Goal: Navigation & Orientation: Find specific page/section

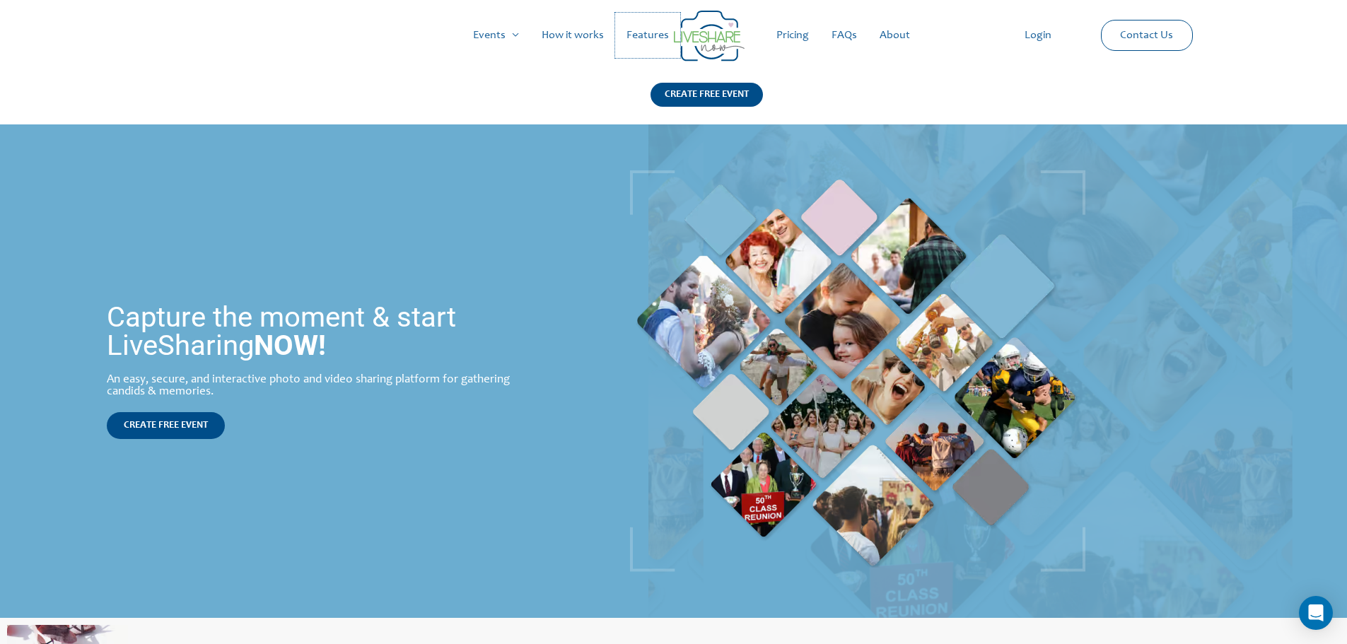
click at [662, 29] on link "Features" at bounding box center [647, 35] width 65 height 45
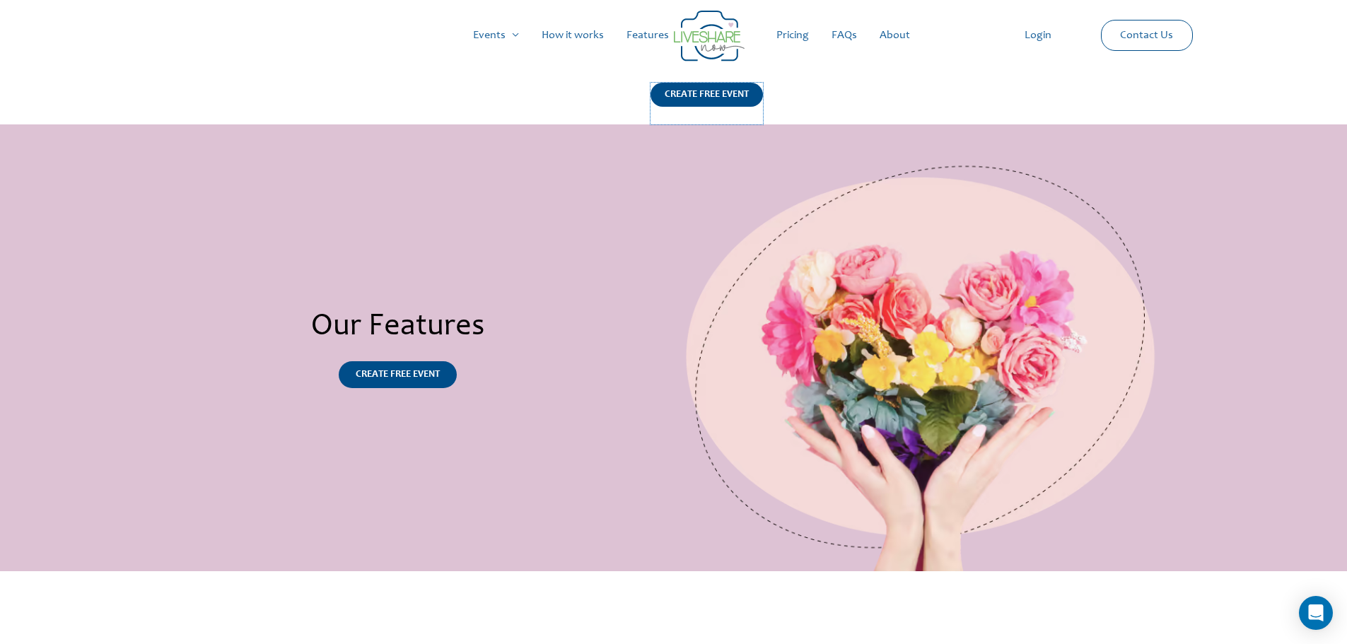
click at [694, 96] on div "CREATE FREE EVENT" at bounding box center [707, 95] width 112 height 24
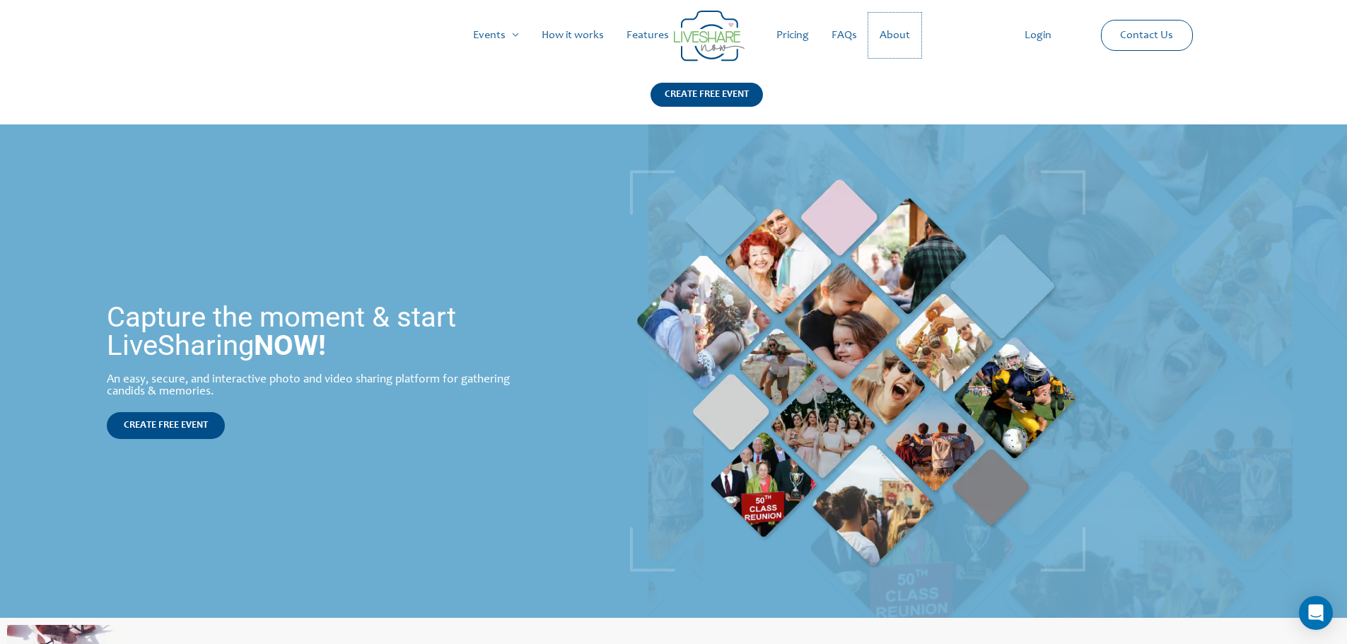
click at [903, 40] on link "About" at bounding box center [894, 35] width 53 height 45
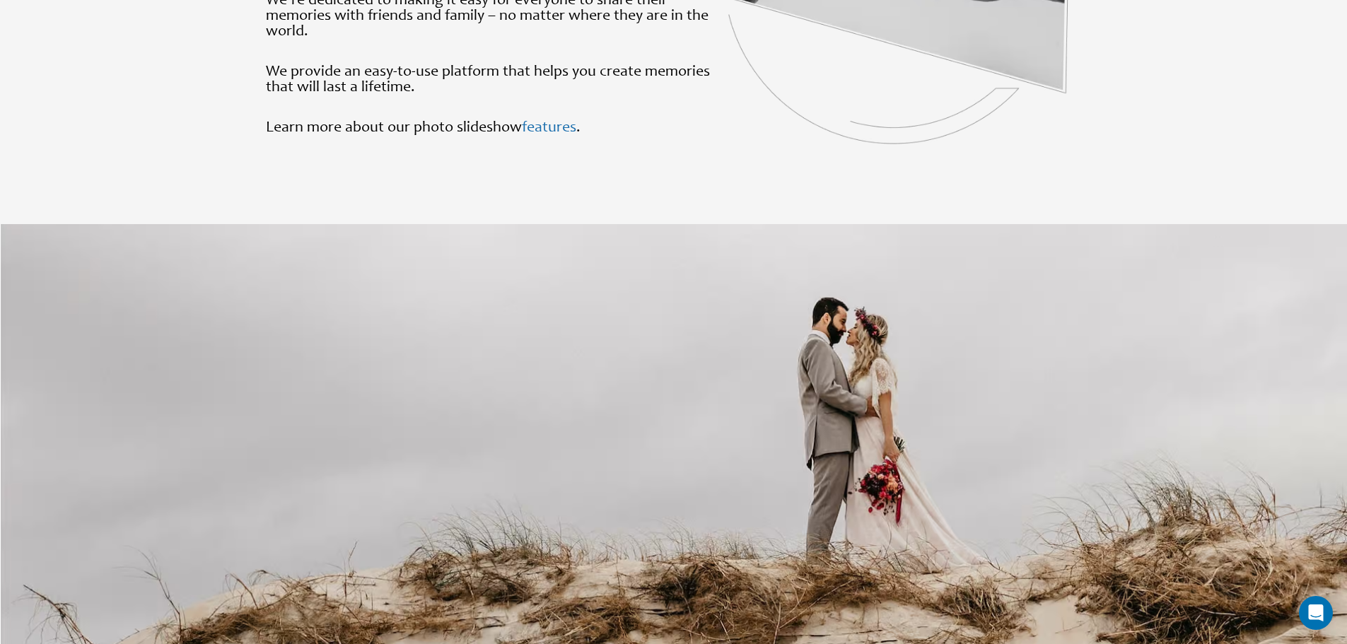
scroll to position [1556, 0]
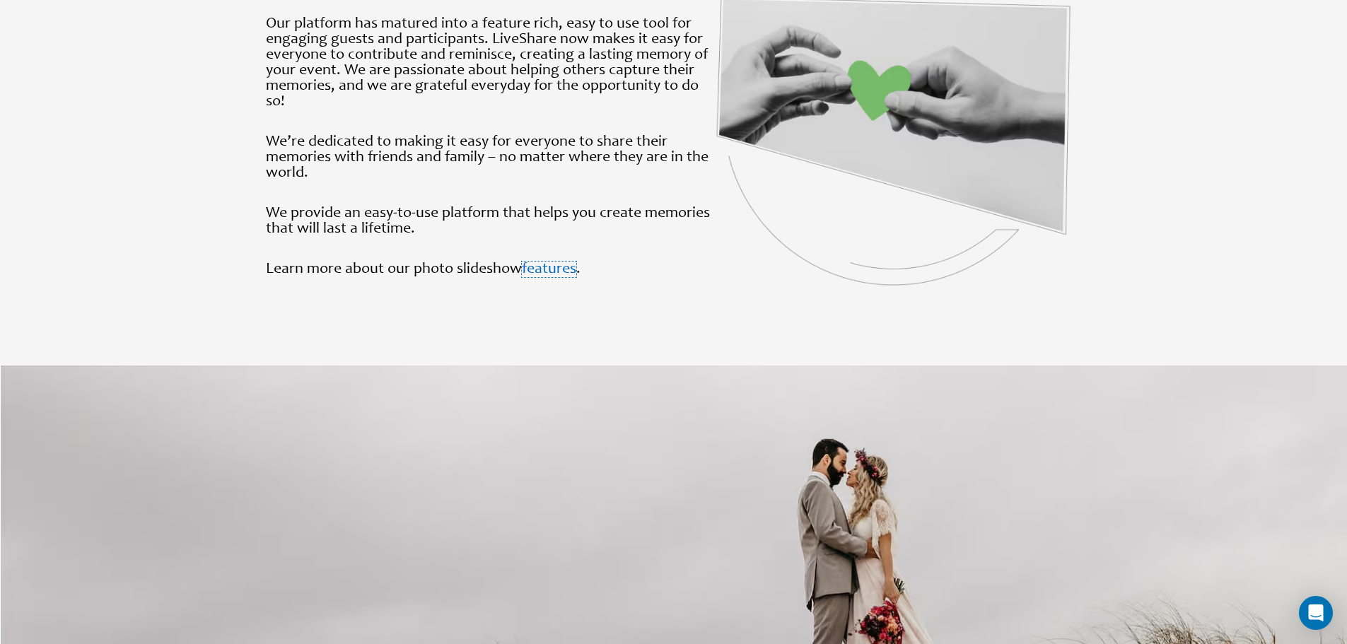
click at [546, 273] on link "features" at bounding box center [549, 270] width 54 height 16
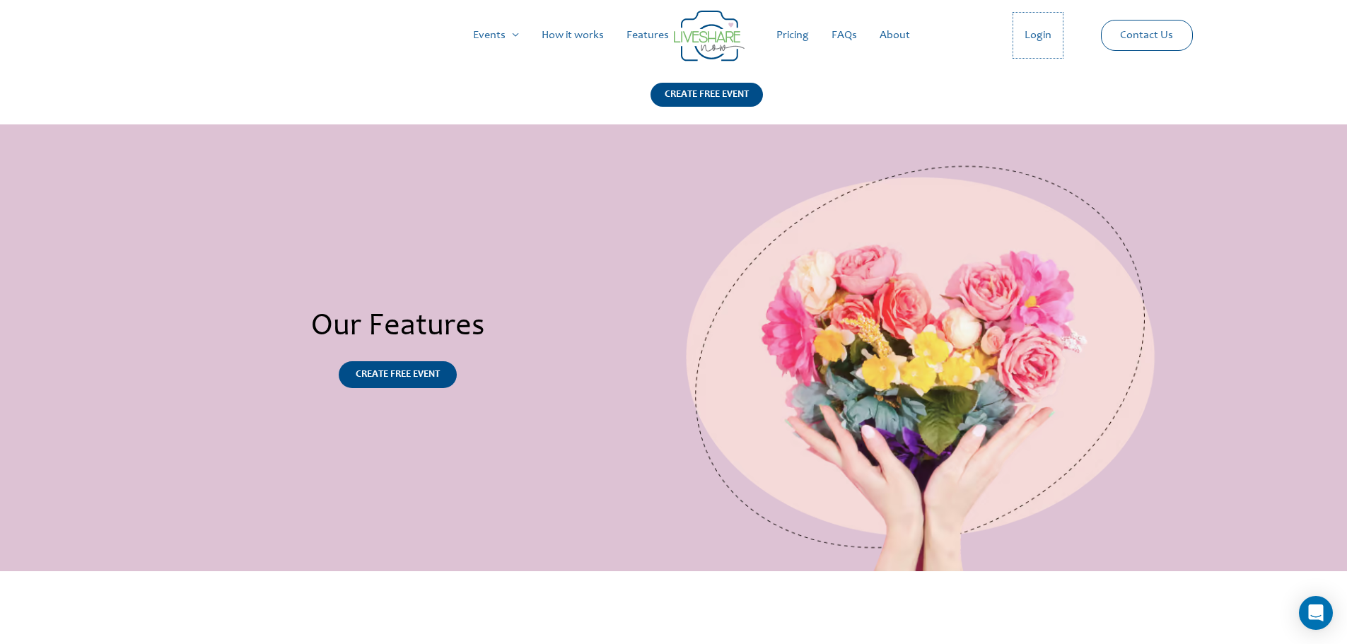
click at [1033, 37] on link "Login" at bounding box center [1038, 35] width 50 height 45
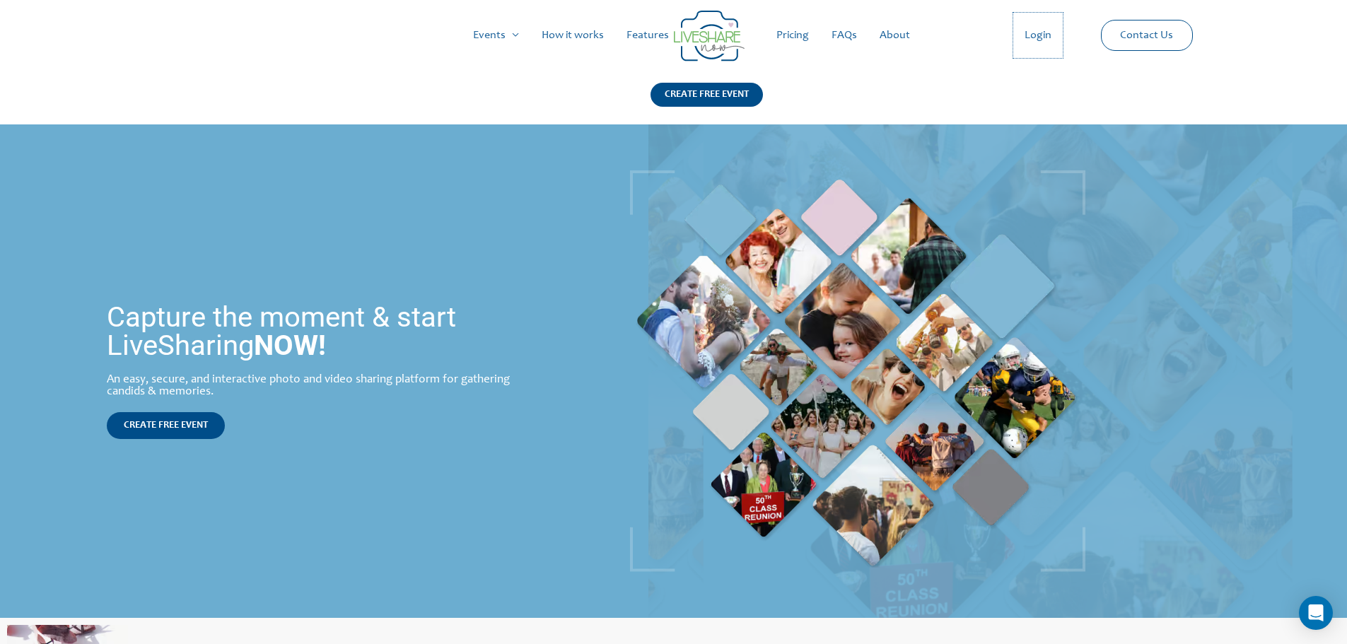
click at [1039, 29] on link "Login" at bounding box center [1038, 35] width 50 height 45
